Goal: Information Seeking & Learning: Learn about a topic

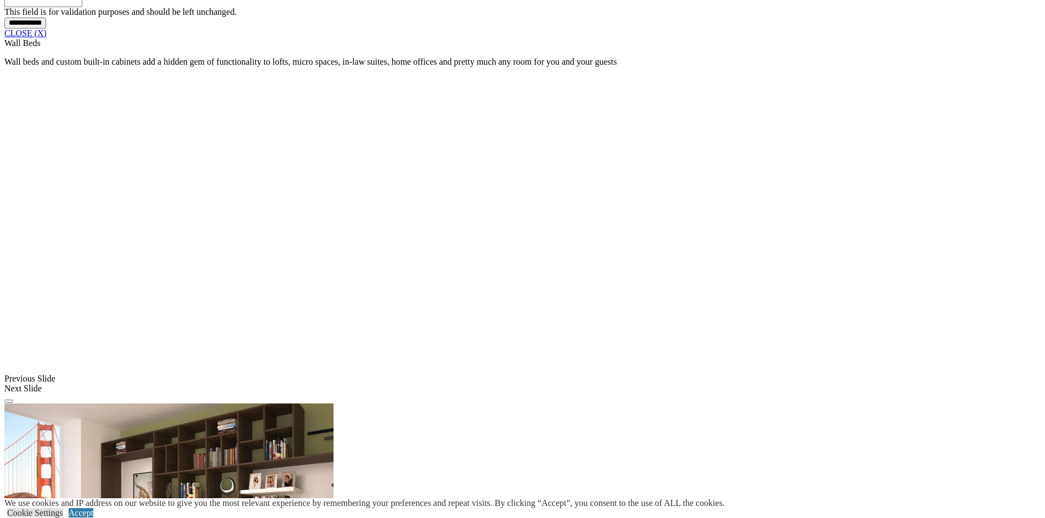
scroll to position [1042, 0]
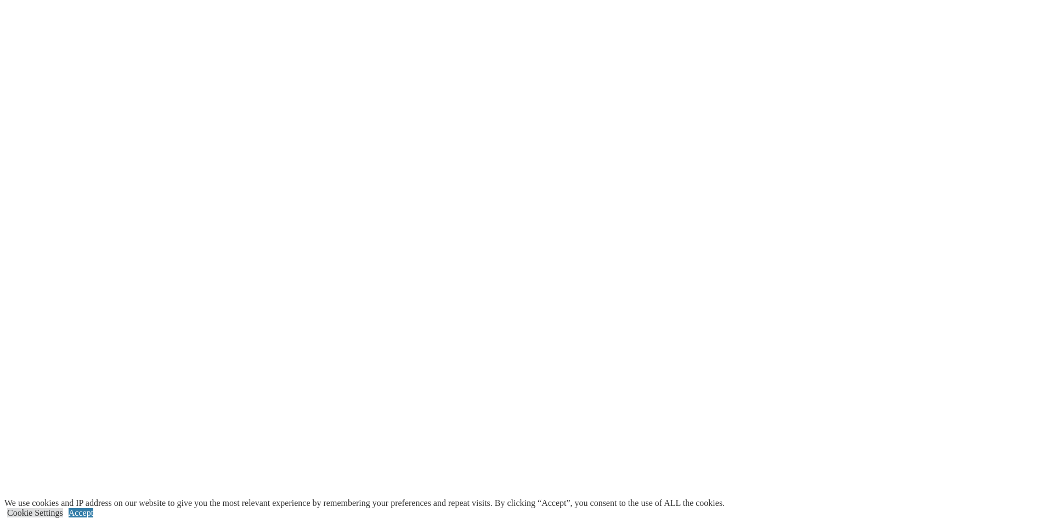
scroll to position [2029, 0]
